Goal: Transaction & Acquisition: Subscribe to service/newsletter

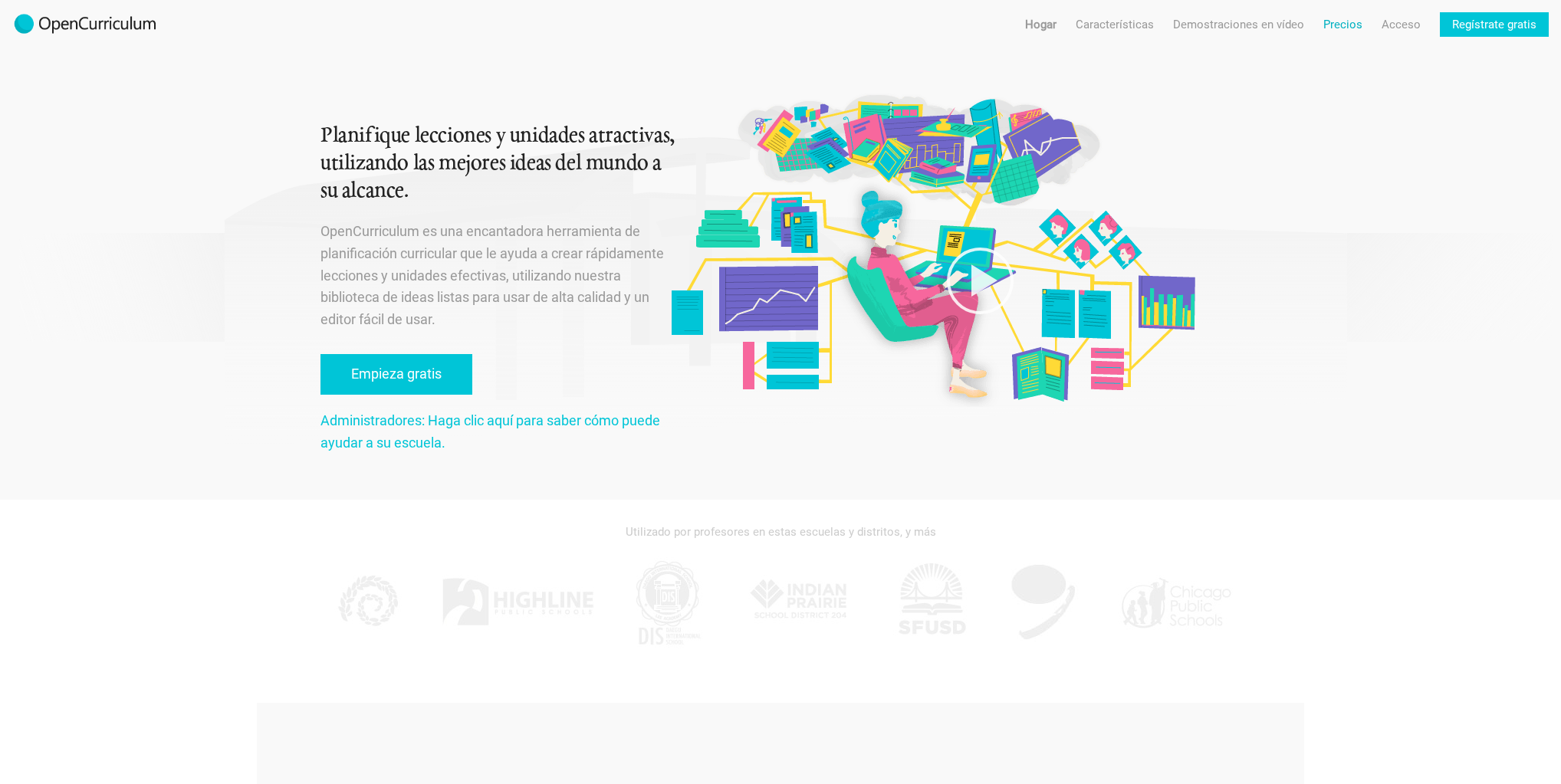
click at [1352, 26] on font "Precios" at bounding box center [1343, 24] width 39 height 14
click at [408, 380] on font "Empieza gratis" at bounding box center [396, 373] width 91 height 16
click at [1047, 27] on font "Hogar" at bounding box center [1041, 24] width 31 height 14
click at [1252, 25] on font "Demostraciones en vídeo" at bounding box center [1239, 24] width 131 height 14
click at [1355, 19] on font "Precios" at bounding box center [1343, 24] width 39 height 14
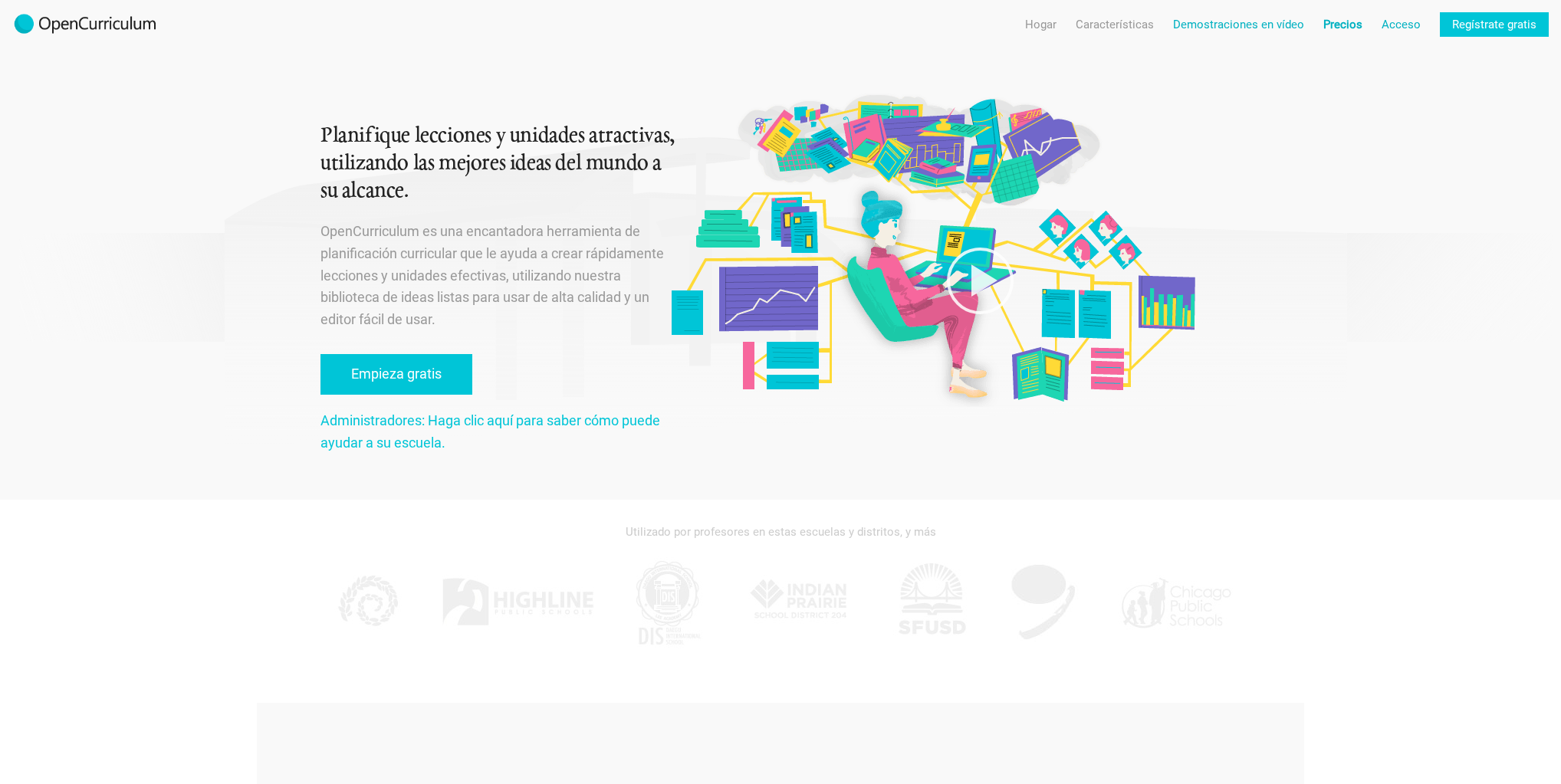
click at [1405, 24] on font "Acceso" at bounding box center [1402, 24] width 39 height 14
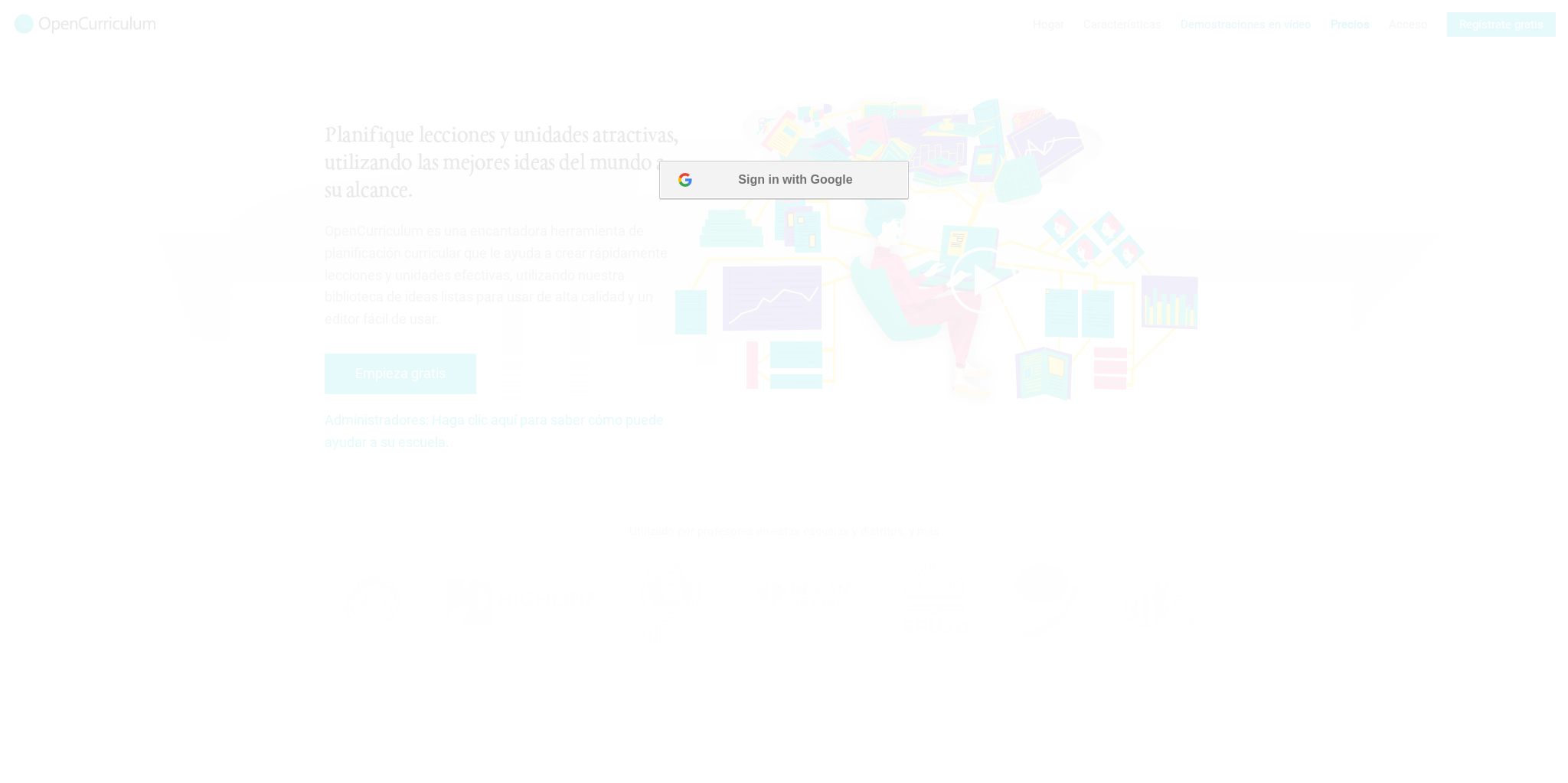
click at [753, 183] on button "Sign in with Google" at bounding box center [783, 179] width 249 height 38
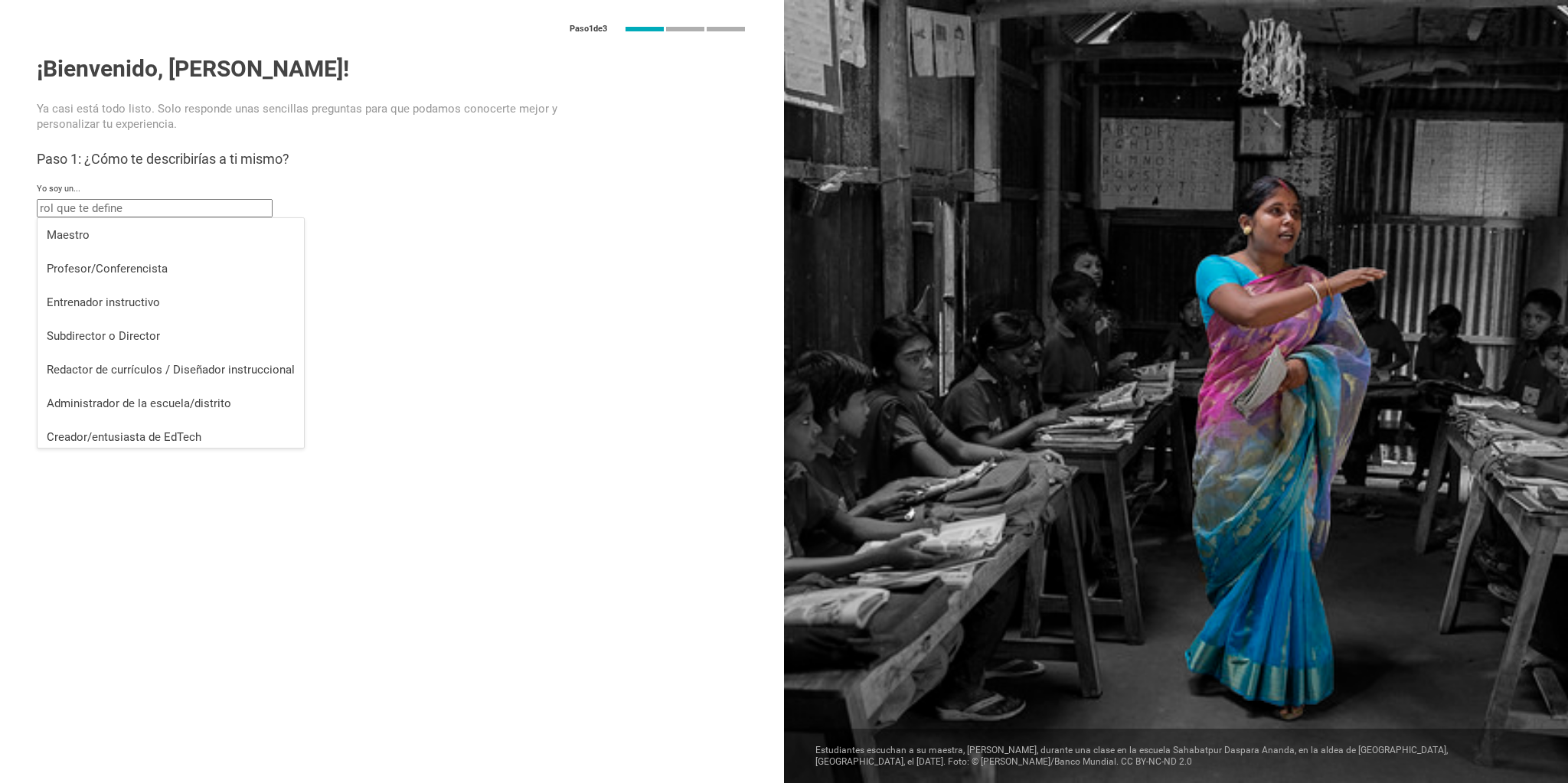
click at [128, 202] on input "text" at bounding box center [154, 208] width 236 height 18
click at [123, 262] on font "Profesor/Conferencista" at bounding box center [107, 268] width 121 height 14
type input "Professor / Lecturer"
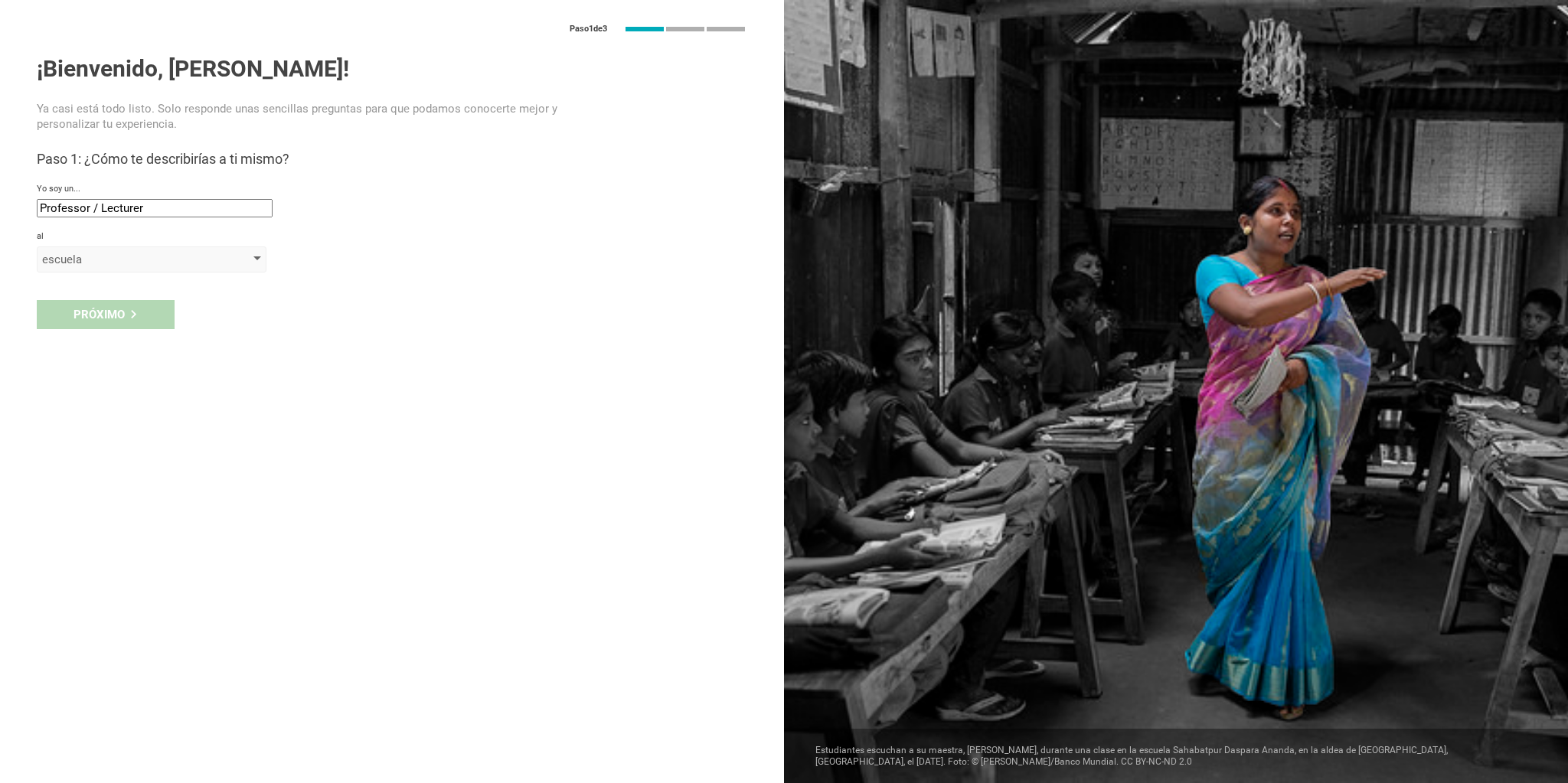
click at [120, 264] on div "escuela" at bounding box center [130, 259] width 176 height 16
click at [108, 289] on div "escuela" at bounding box center [153, 290] width 212 height 16
click at [114, 298] on input "text" at bounding box center [154, 296] width 236 height 18
click at [125, 342] on div "Próximo" at bounding box center [392, 347] width 784 height 47
click at [158, 291] on input "text" at bounding box center [154, 296] width 236 height 18
